Goal: Submit feedback/report problem

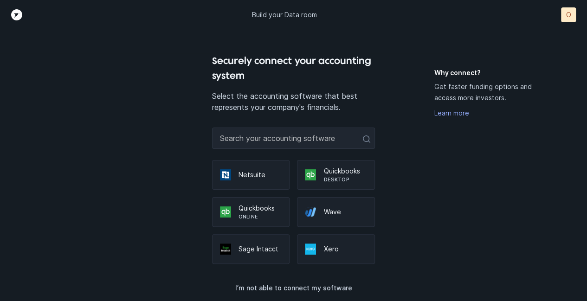
scroll to position [9, 0]
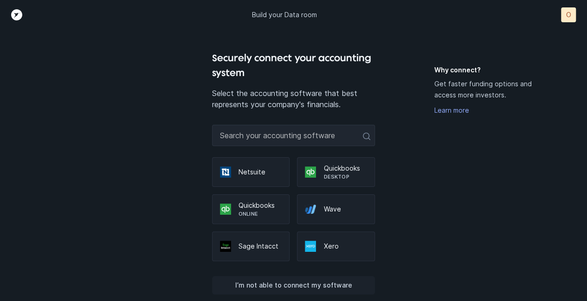
click at [320, 285] on p "I’m not able to connect my software" at bounding box center [293, 285] width 117 height 11
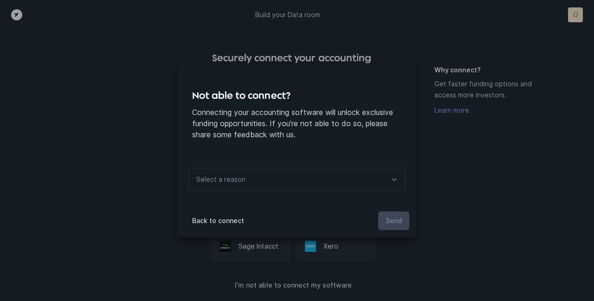
click at [394, 177] on icon at bounding box center [393, 179] width 11 height 11
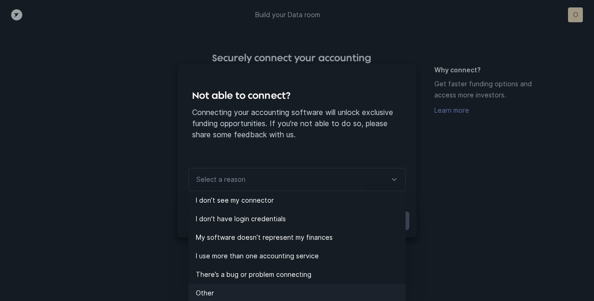
click at [213, 288] on p "Other" at bounding box center [301, 292] width 210 height 11
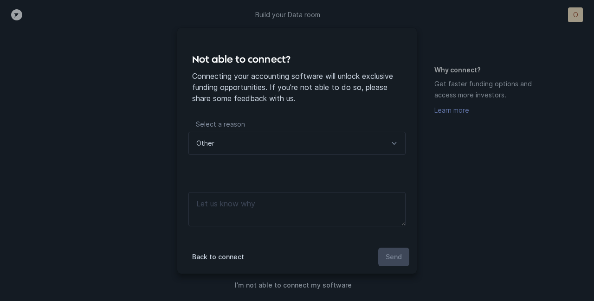
click at [394, 139] on icon at bounding box center [393, 143] width 11 height 11
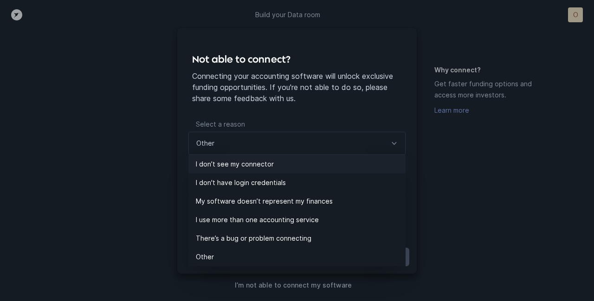
click at [265, 162] on p "I don’t see my connector" at bounding box center [301, 164] width 210 height 11
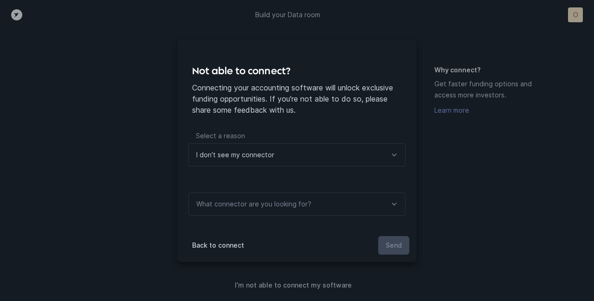
click at [394, 202] on icon at bounding box center [393, 203] width 11 height 11
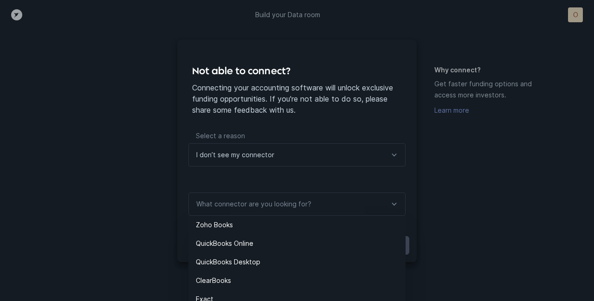
click at [393, 155] on icon at bounding box center [393, 154] width 11 height 11
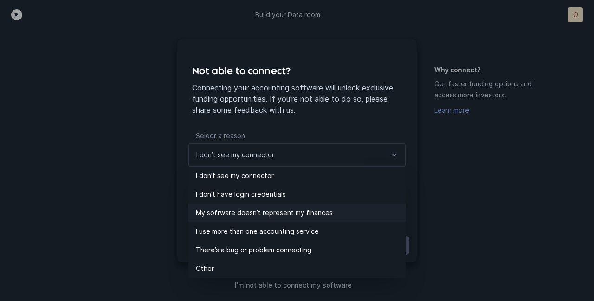
click at [292, 211] on p "My software doesn’t represent my finances" at bounding box center [301, 212] width 210 height 11
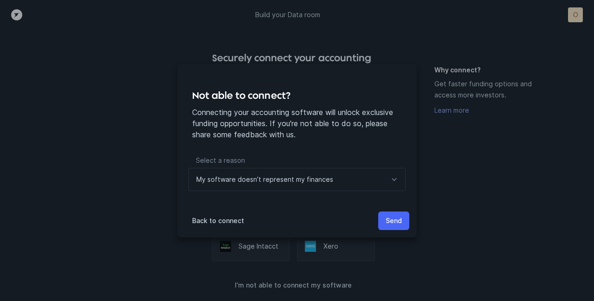
click at [398, 217] on p "Send" at bounding box center [393, 220] width 16 height 11
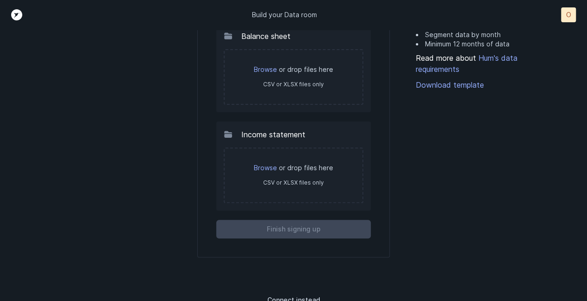
scroll to position [93, 0]
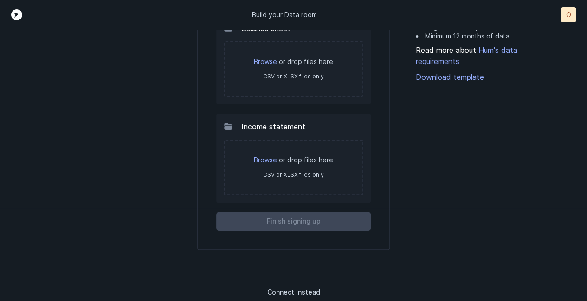
click at [569, 11] on p "O" at bounding box center [568, 14] width 5 height 9
click at [270, 61] on link "Browse" at bounding box center [265, 61] width 23 height 8
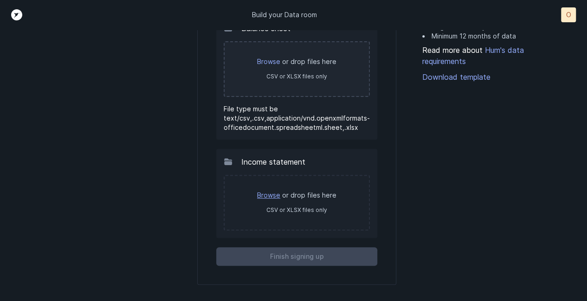
click at [273, 197] on link "Browse" at bounding box center [268, 195] width 23 height 8
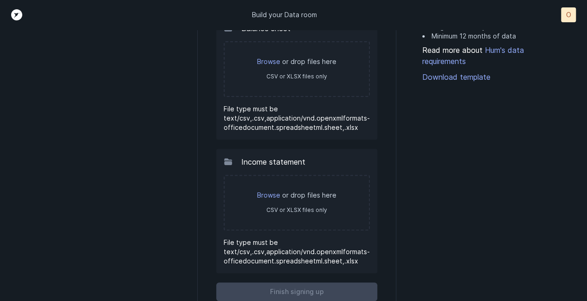
click at [476, 250] on div "How to prepare your file Store all data in 1 file Segment data by month Minimum…" at bounding box center [483, 157] width 122 height 353
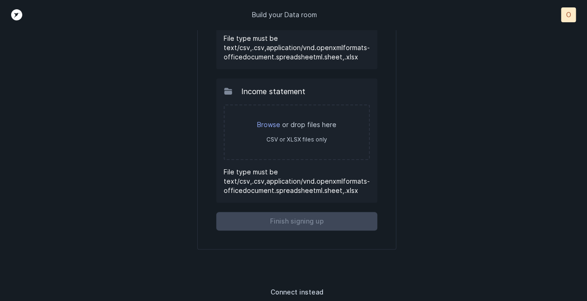
scroll to position [0, 0]
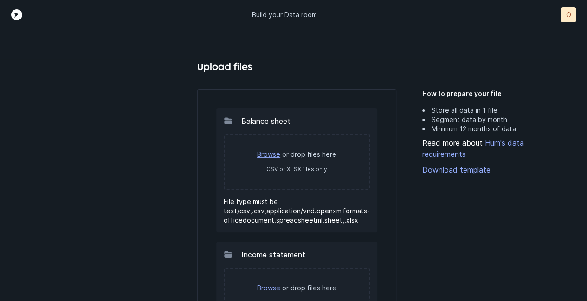
click at [267, 154] on link "Browse" at bounding box center [268, 154] width 23 height 8
